Goal: Task Accomplishment & Management: Complete application form

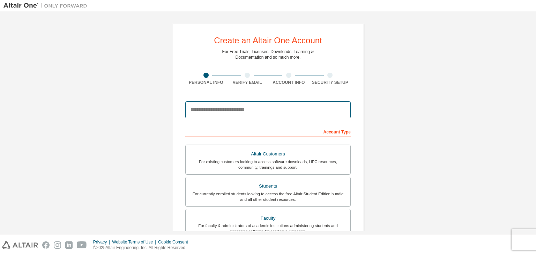
click at [234, 112] on input "email" at bounding box center [267, 109] width 165 height 17
type input "**********"
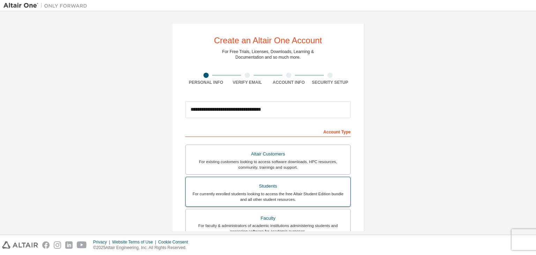
click at [303, 187] on div "Students" at bounding box center [268, 186] width 156 height 10
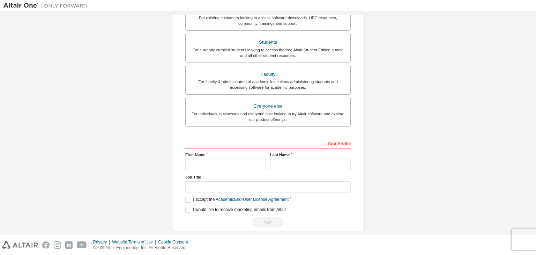
scroll to position [144, 0]
click at [219, 164] on input "text" at bounding box center [225, 164] width 81 height 12
type input "**********"
click at [275, 163] on input "text" at bounding box center [310, 164] width 81 height 12
type input "*"
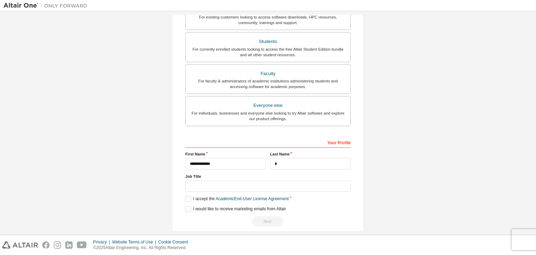
click at [246, 177] on label "Job Title" at bounding box center [267, 176] width 165 height 6
click at [237, 186] on input "text" at bounding box center [267, 186] width 165 height 12
type input "*******"
click at [187, 197] on label "I accept the Academic End-User License Agreement" at bounding box center [236, 199] width 103 height 6
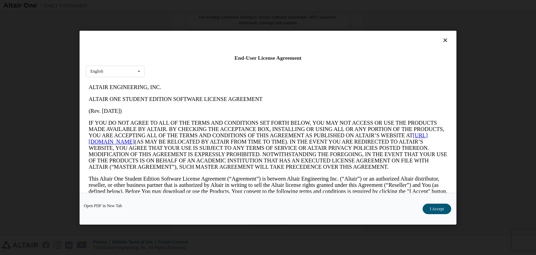
scroll to position [0, 0]
click at [437, 205] on button "I Accept" at bounding box center [436, 208] width 29 height 10
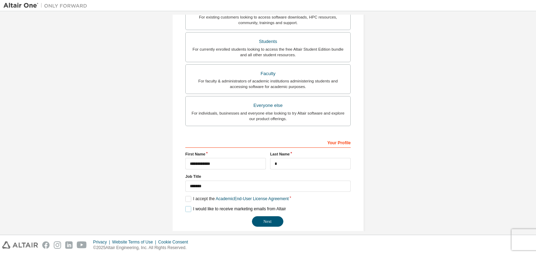
click at [188, 208] on label "I would like to receive marketing emails from Altair" at bounding box center [235, 209] width 100 height 6
click at [187, 208] on label "I would like to receive marketing emails from Altair" at bounding box center [235, 209] width 100 height 6
click at [261, 218] on button "Next" at bounding box center [267, 221] width 31 height 10
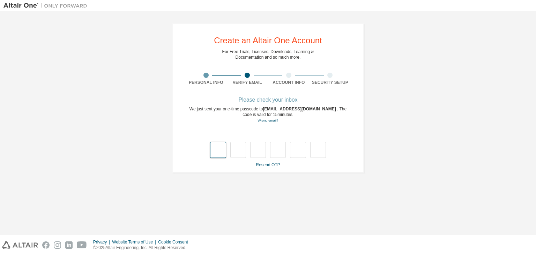
type input "*"
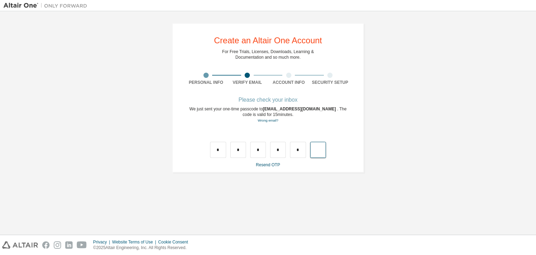
type input "*"
